Goal: Information Seeking & Learning: Learn about a topic

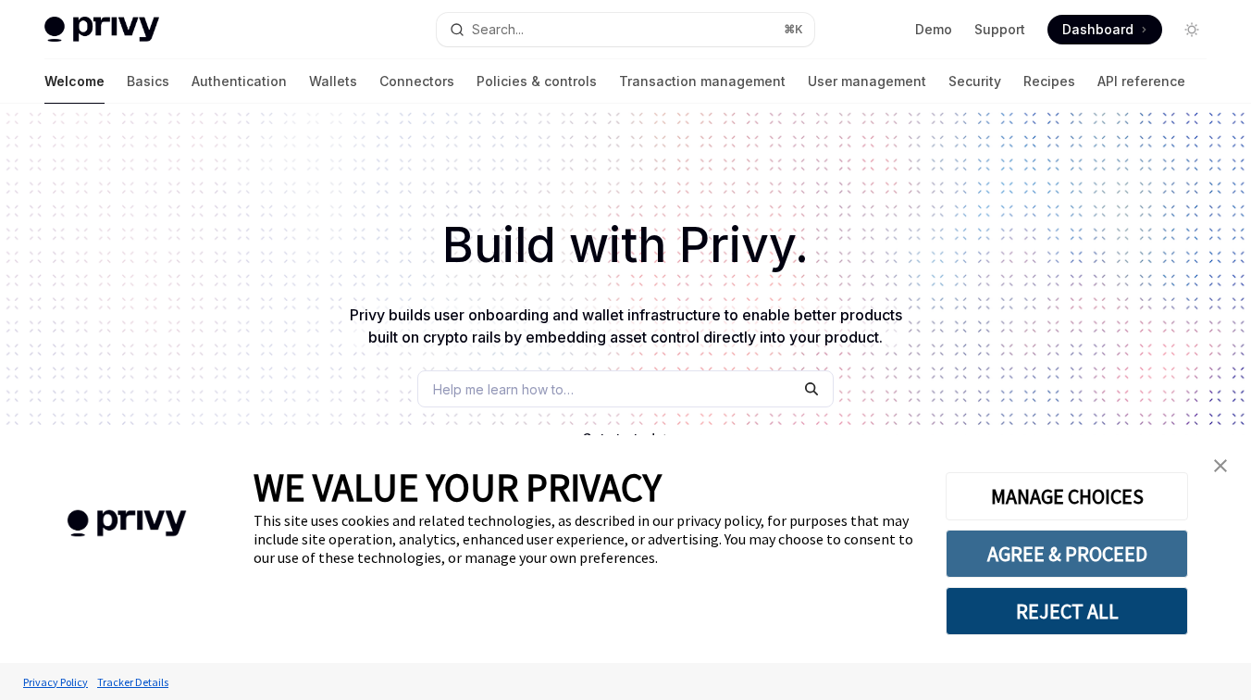
click at [1107, 550] on button "AGREE & PROCEED" at bounding box center [1067, 553] width 242 height 48
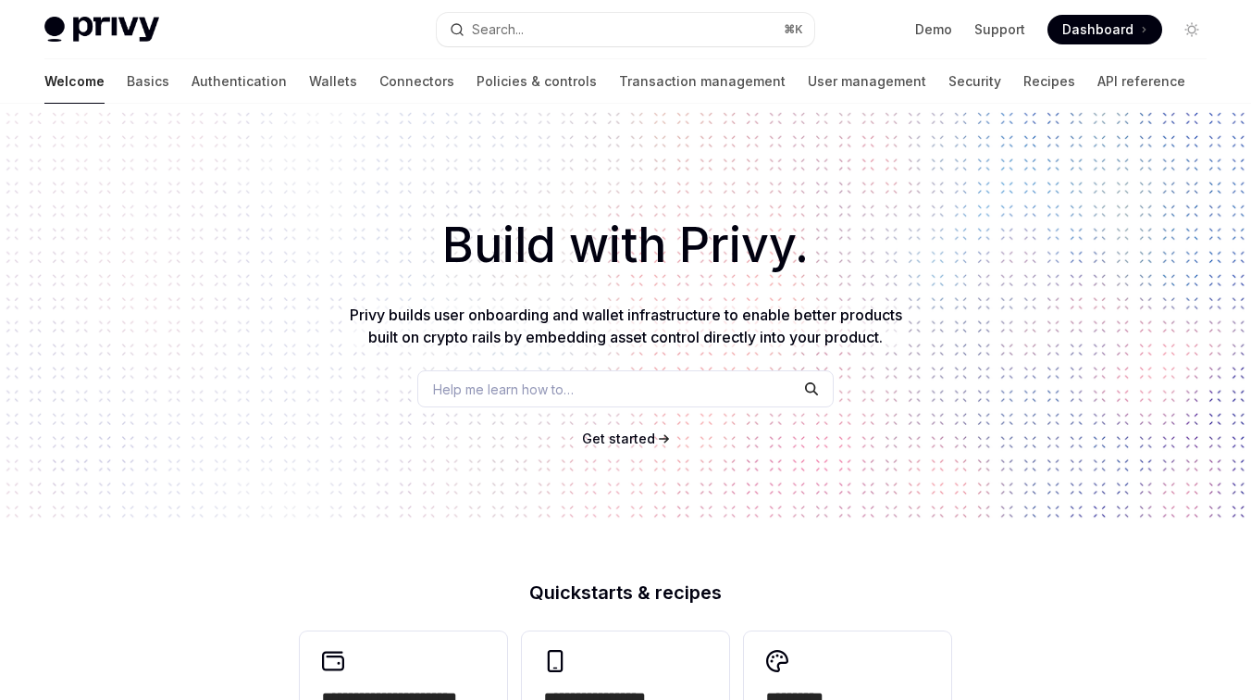
click at [1075, 23] on span "Dashboard" at bounding box center [1097, 29] width 71 height 19
click at [309, 74] on link "Wallets" at bounding box center [333, 81] width 48 height 44
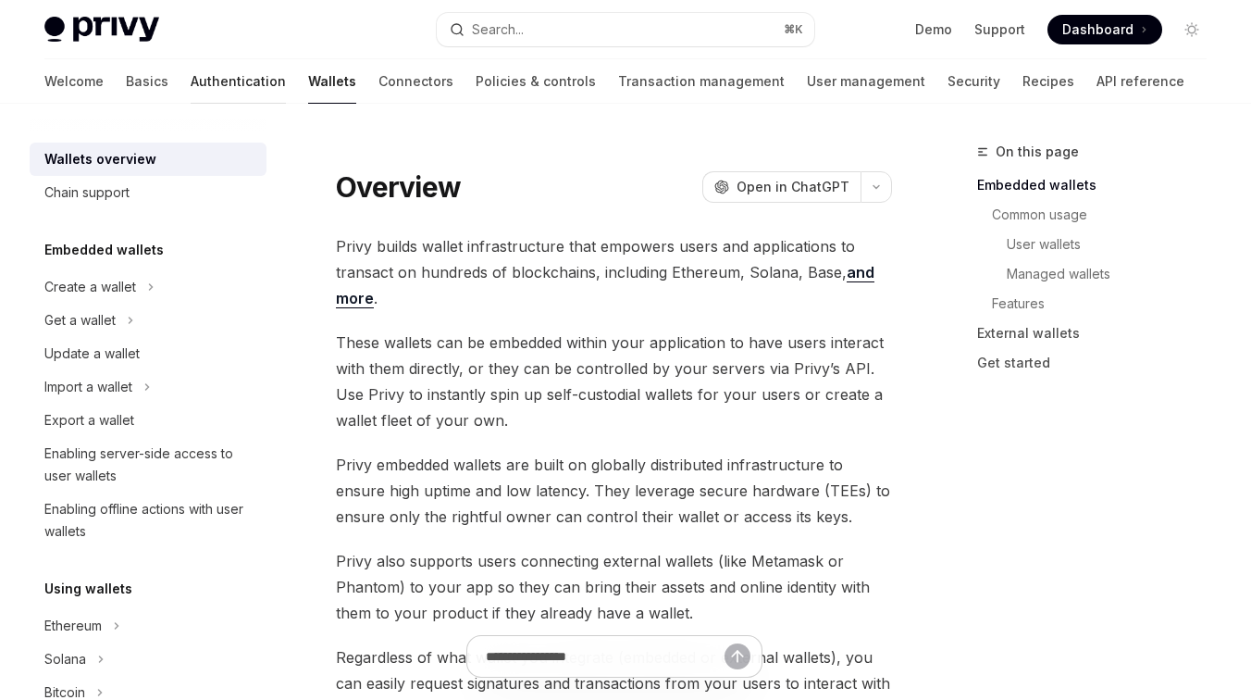
click at [191, 94] on link "Authentication" at bounding box center [238, 81] width 95 height 44
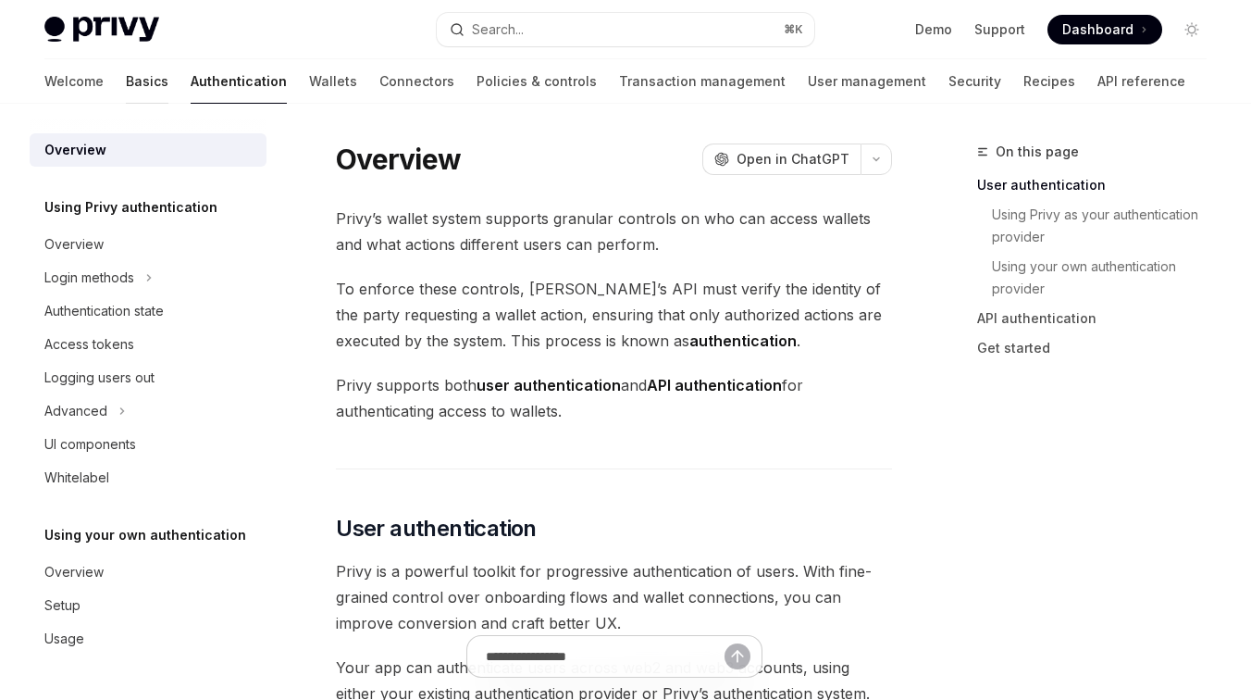
click at [126, 69] on link "Basics" at bounding box center [147, 81] width 43 height 44
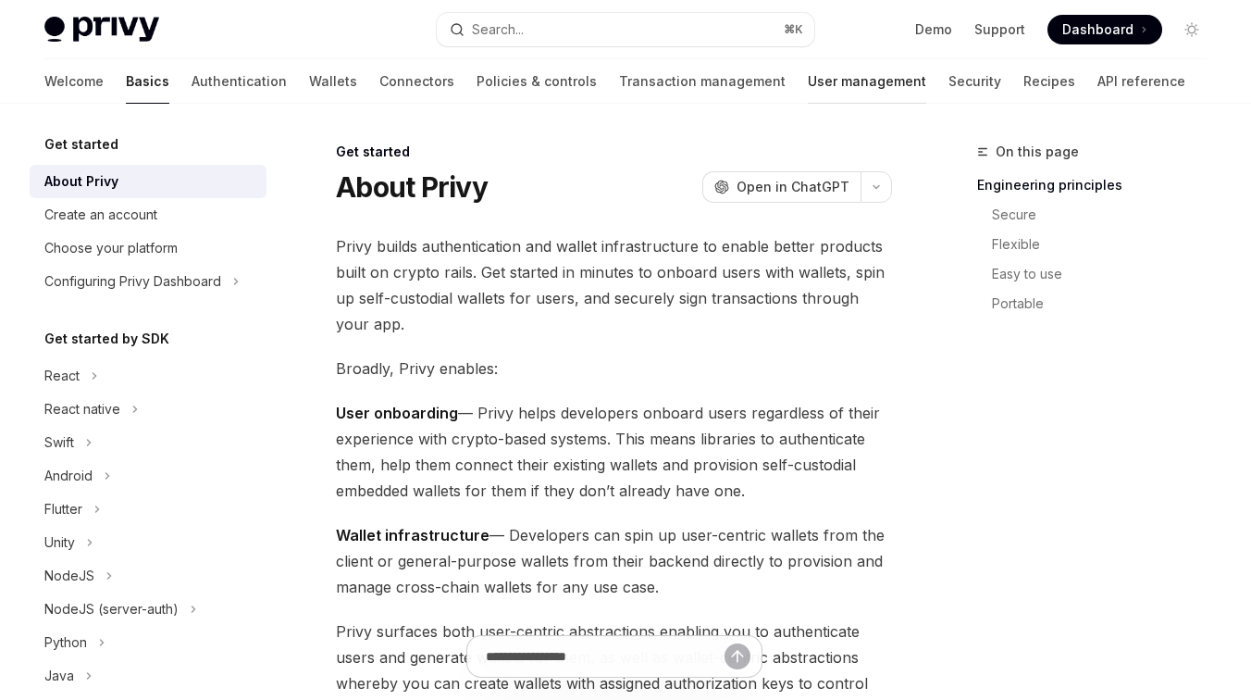
click at [808, 73] on link "User management" at bounding box center [867, 81] width 118 height 44
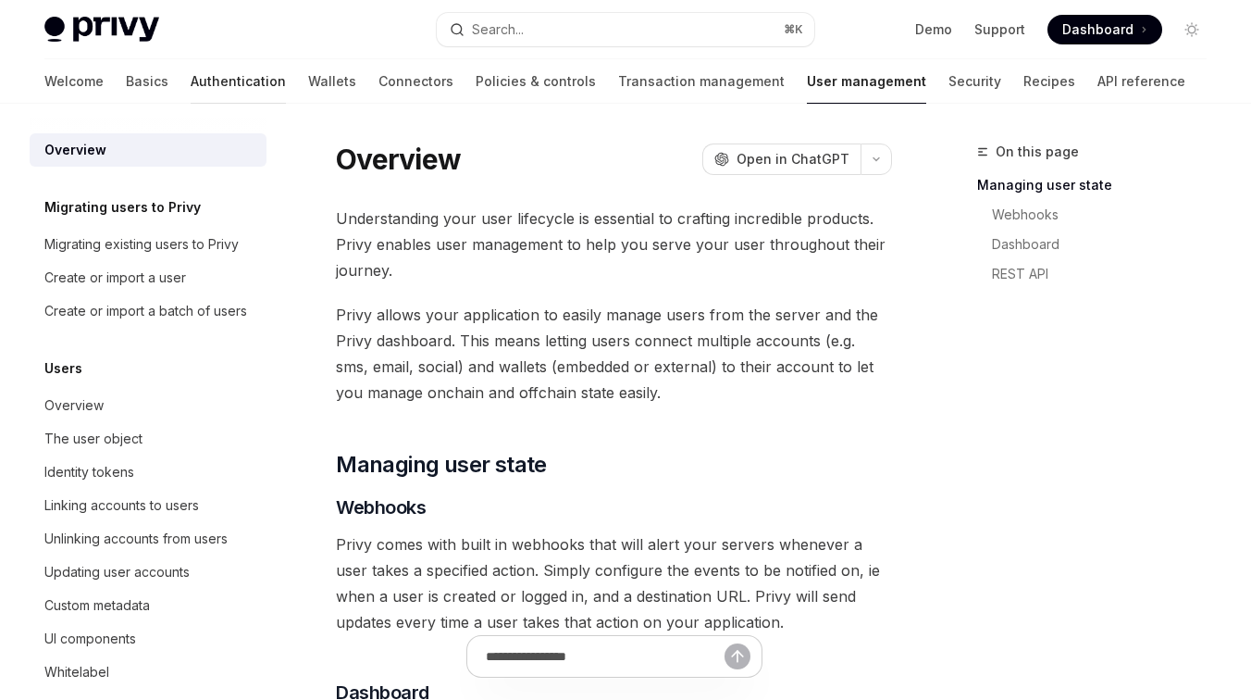
click at [191, 86] on link "Authentication" at bounding box center [238, 81] width 95 height 44
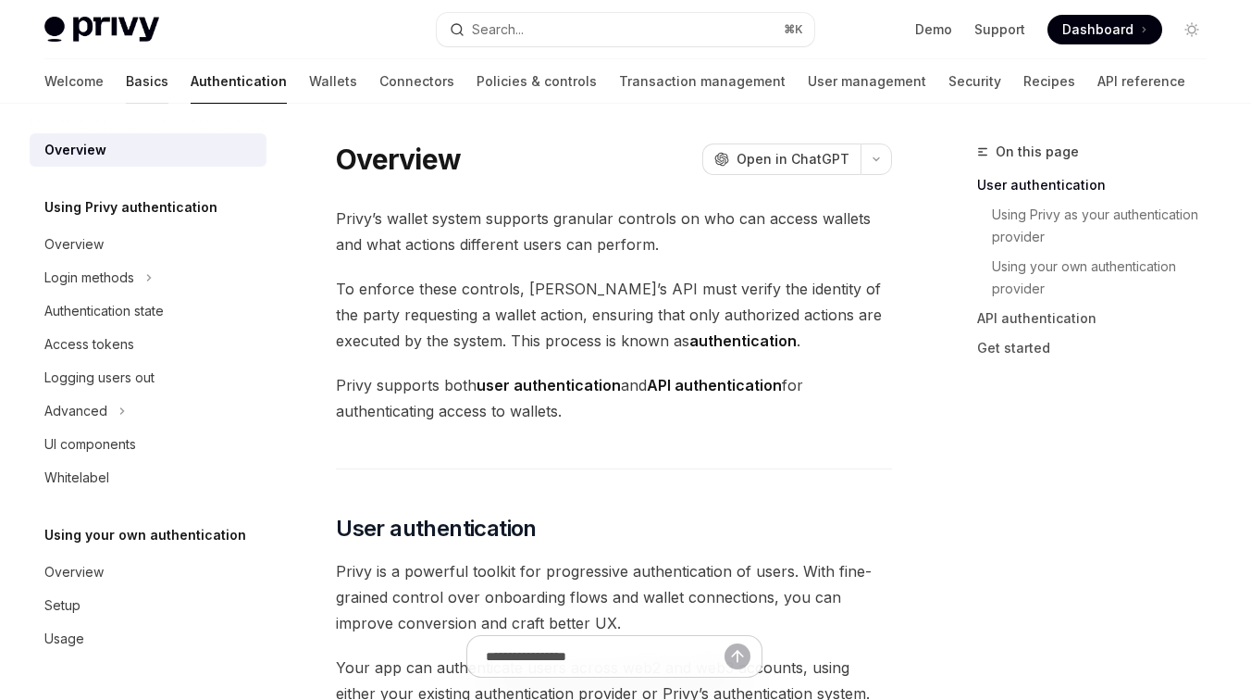
click at [126, 85] on link "Basics" at bounding box center [147, 81] width 43 height 44
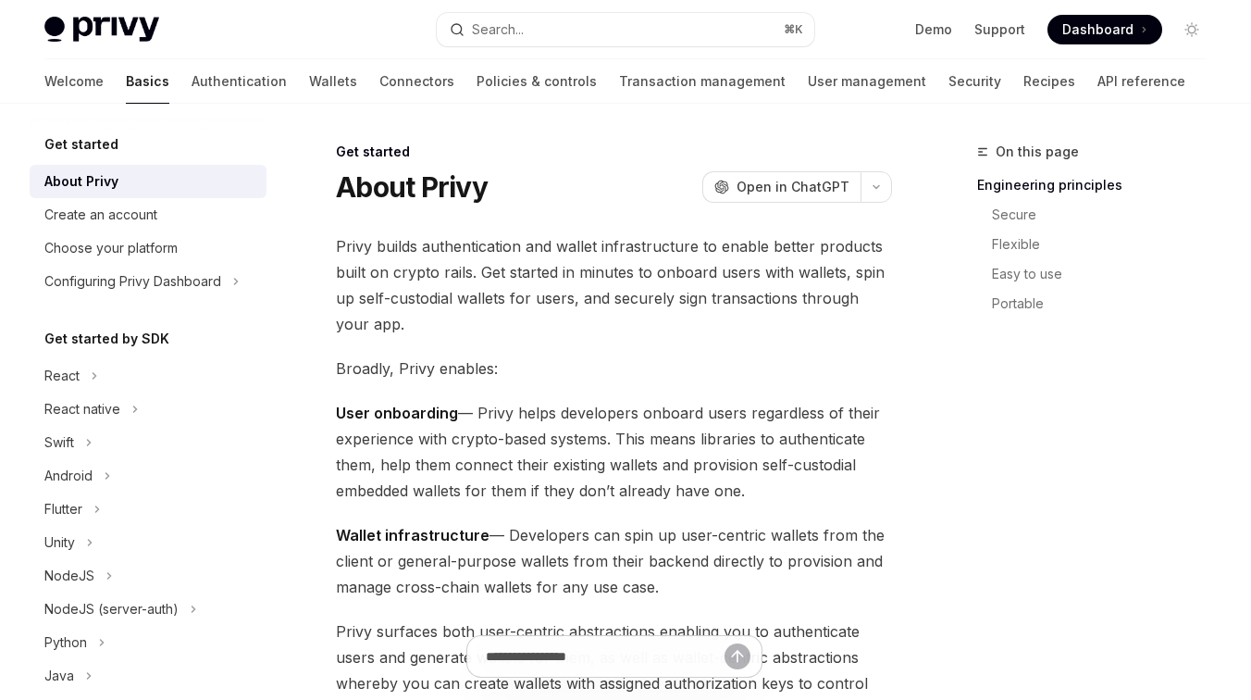
click at [97, 45] on div "Privy Docs home page Search... ⌘ K Demo Support Dashboard Dashboard Search..." at bounding box center [625, 29] width 1162 height 59
click at [103, 29] on img at bounding box center [101, 30] width 115 height 26
type textarea "*"
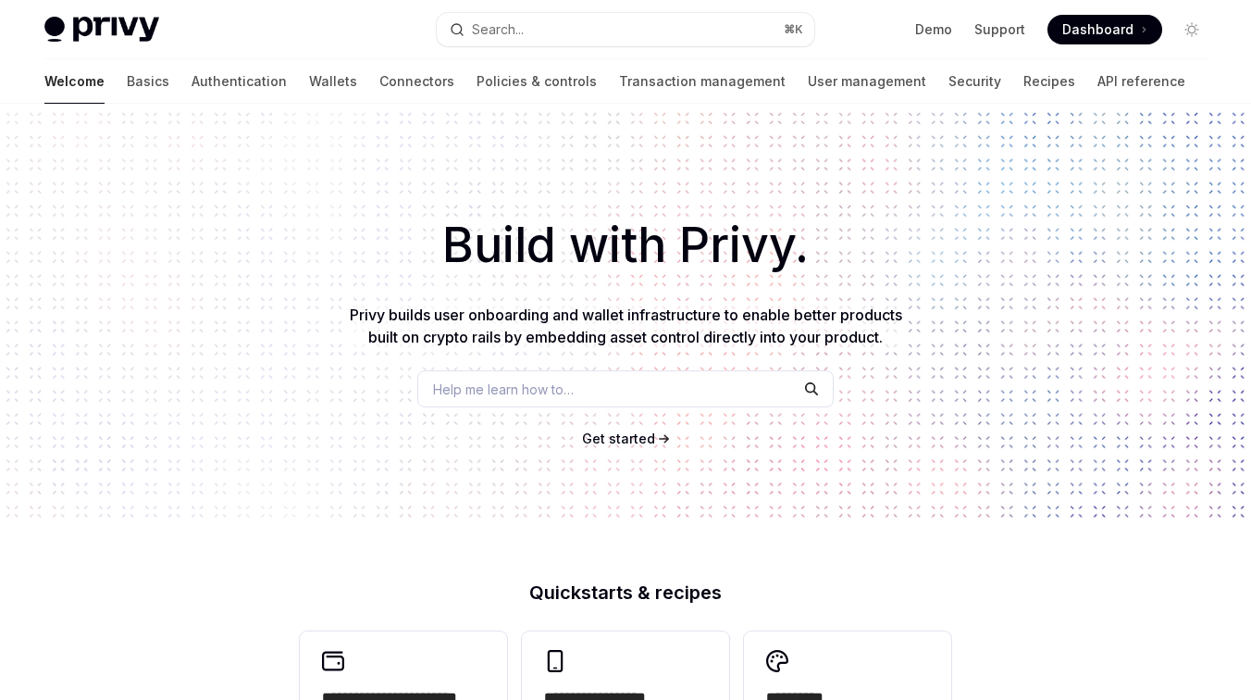
click at [112, 14] on div "Privy Docs home page Search... ⌘ K Demo Support Dashboard Dashboard Search..." at bounding box center [625, 29] width 1162 height 59
click at [936, 31] on link "Demo" at bounding box center [933, 29] width 37 height 19
click at [1056, 173] on div "Build with Privy. Privy builds user onboarding and wallet infrastructure to ena…" at bounding box center [625, 315] width 1251 height 422
